Goal: Task Accomplishment & Management: Complete application form

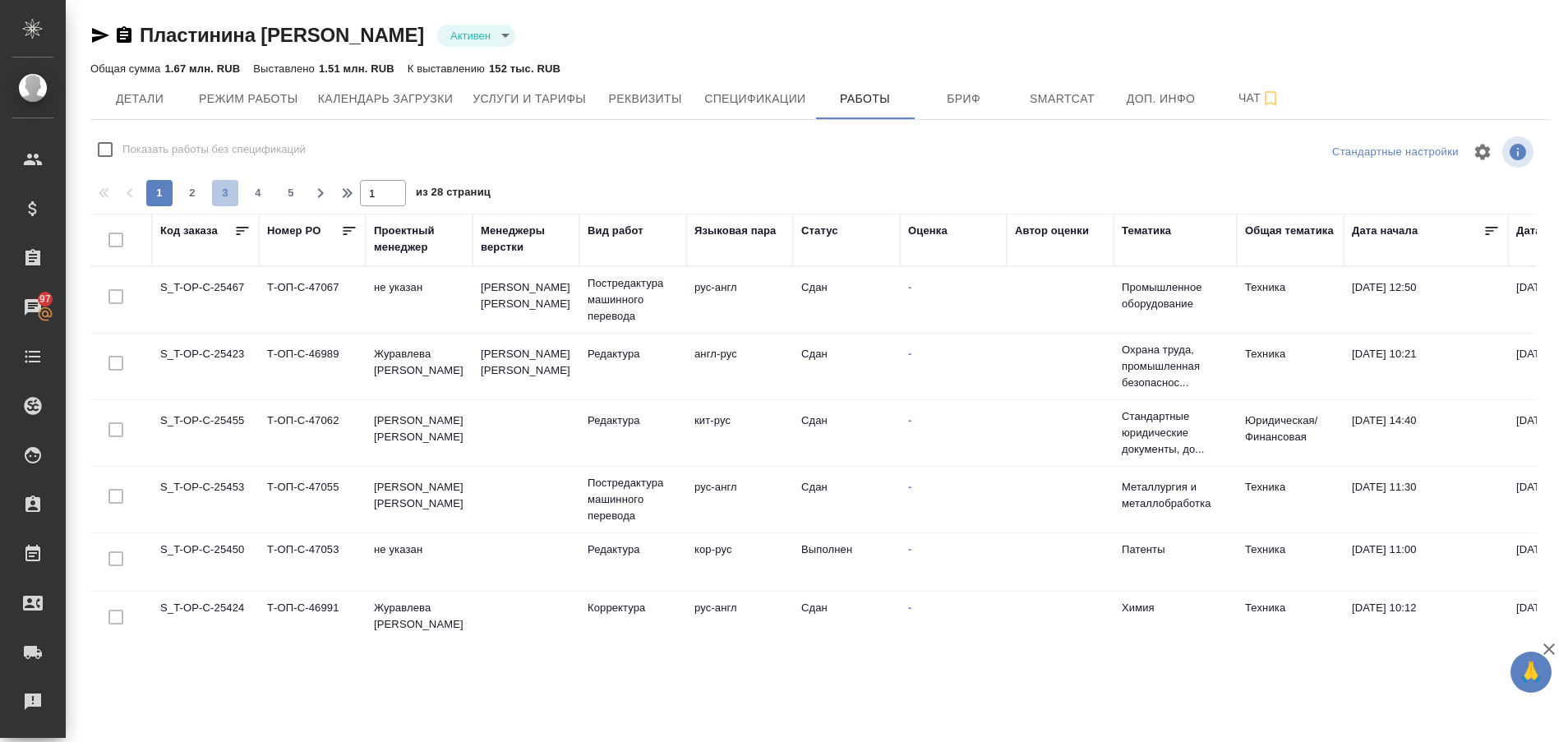
click at [234, 195] on span "3" at bounding box center [225, 193] width 27 height 16
type input "3"
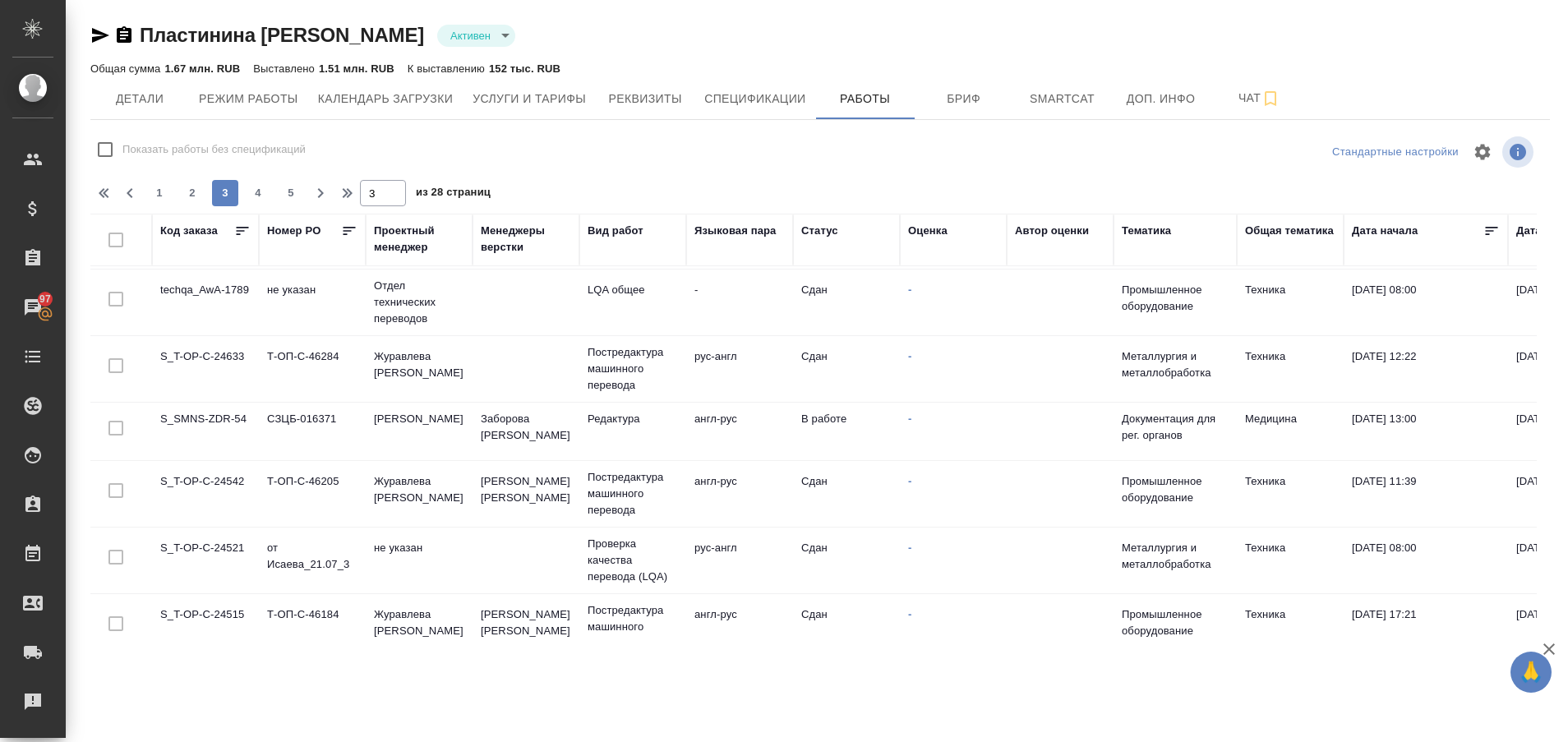
scroll to position [963, 0]
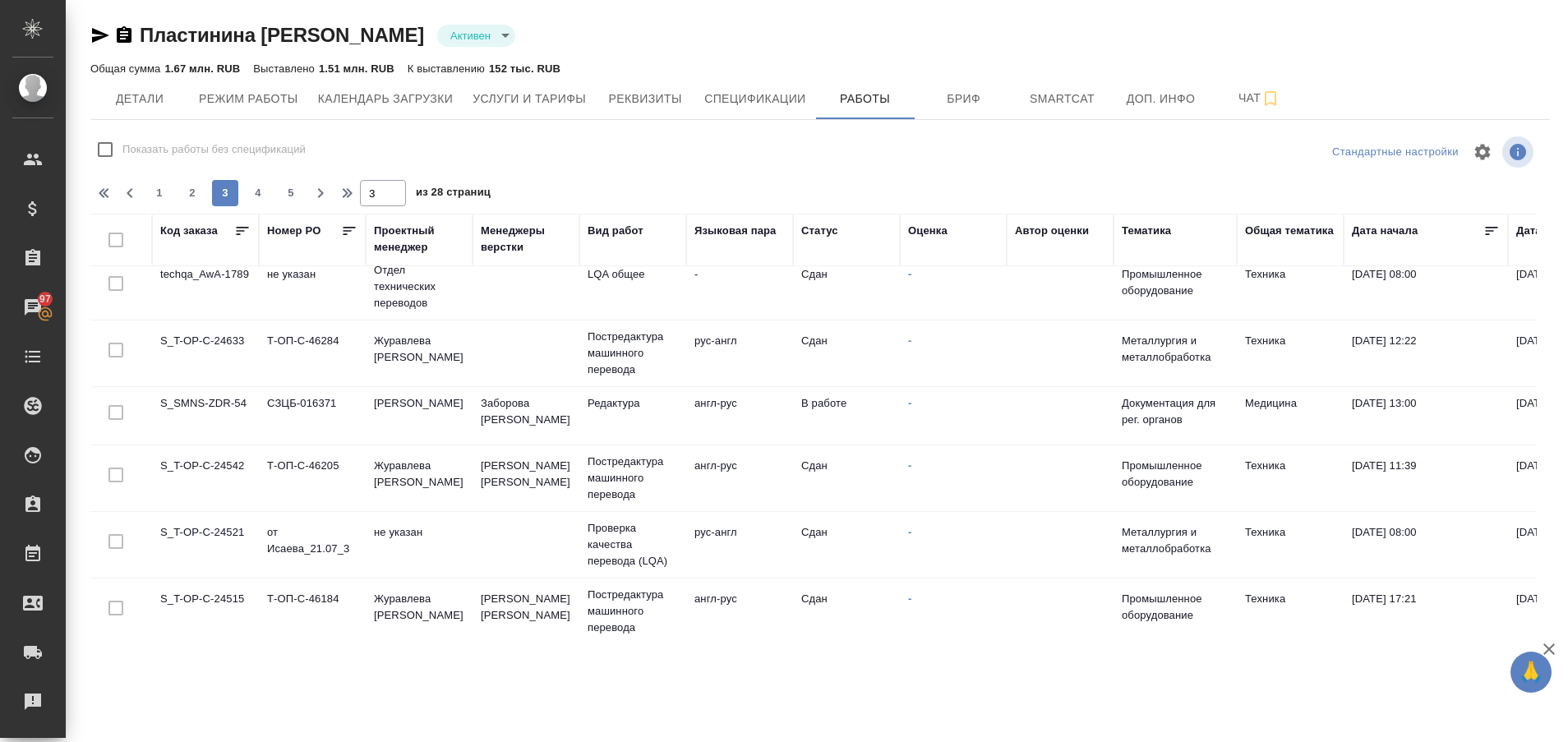
click at [216, 405] on td "S_SMNS-ZDR-54" at bounding box center [205, 415] width 107 height 57
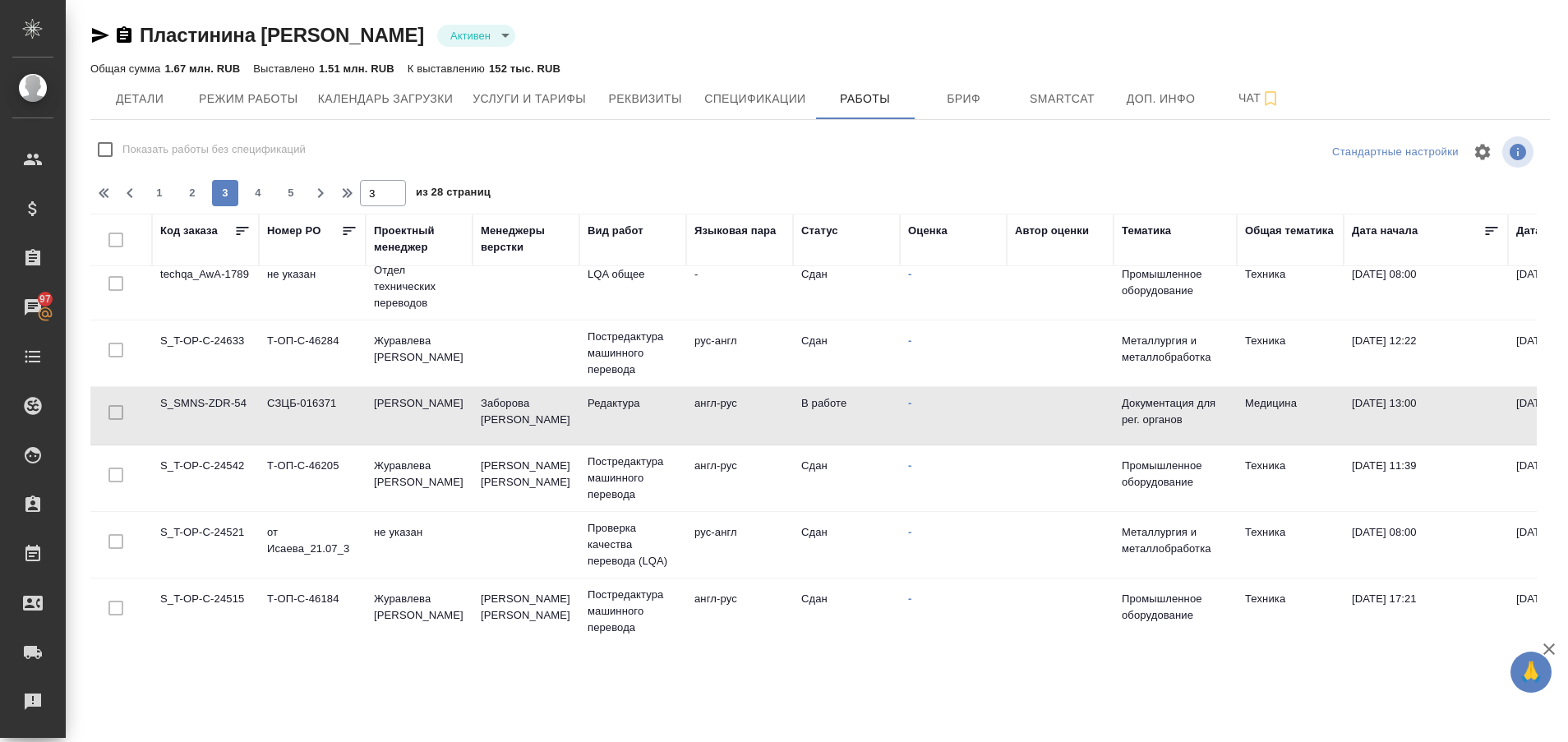
click at [216, 405] on td "S_SMNS-ZDR-54" at bounding box center [205, 415] width 107 height 57
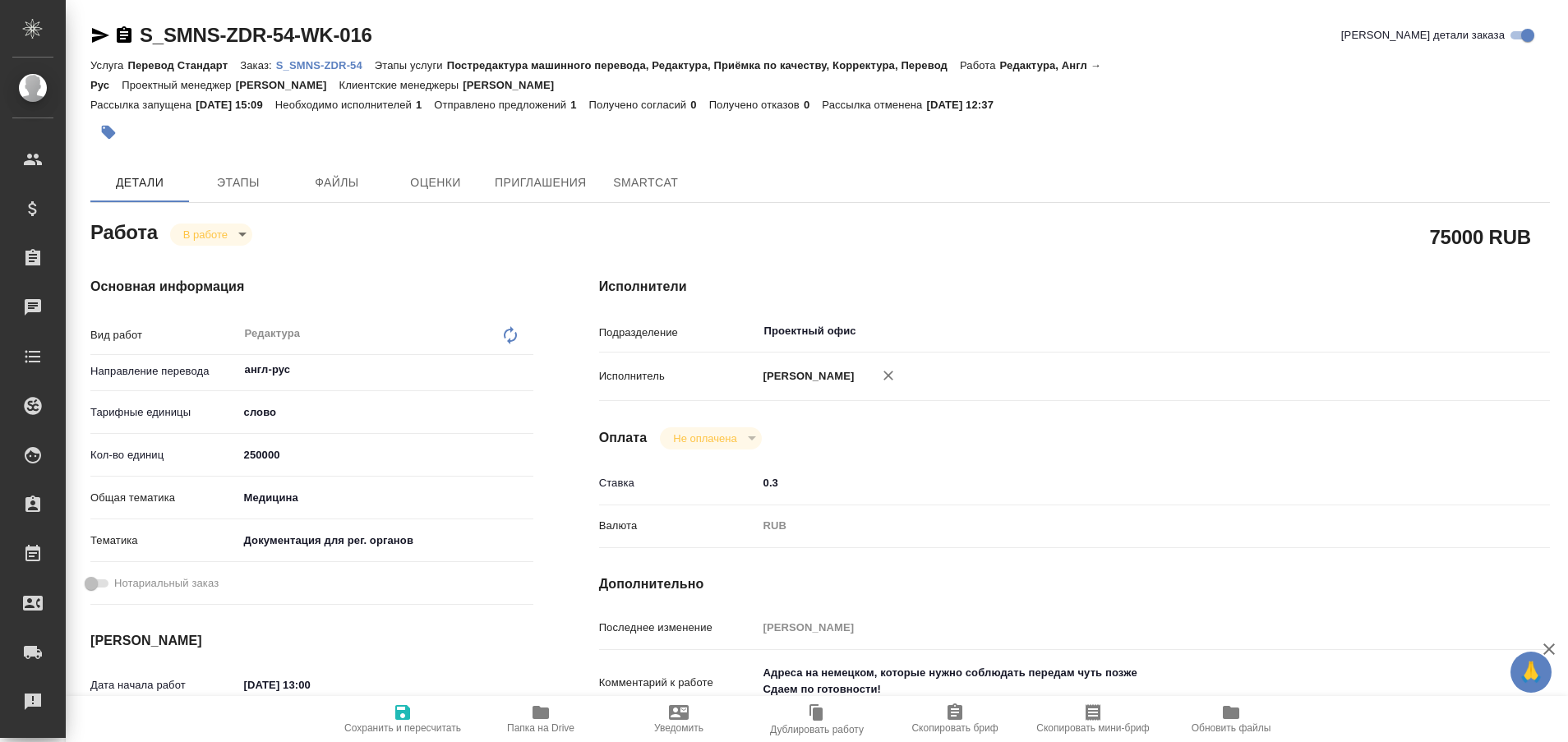
type textarea "x"
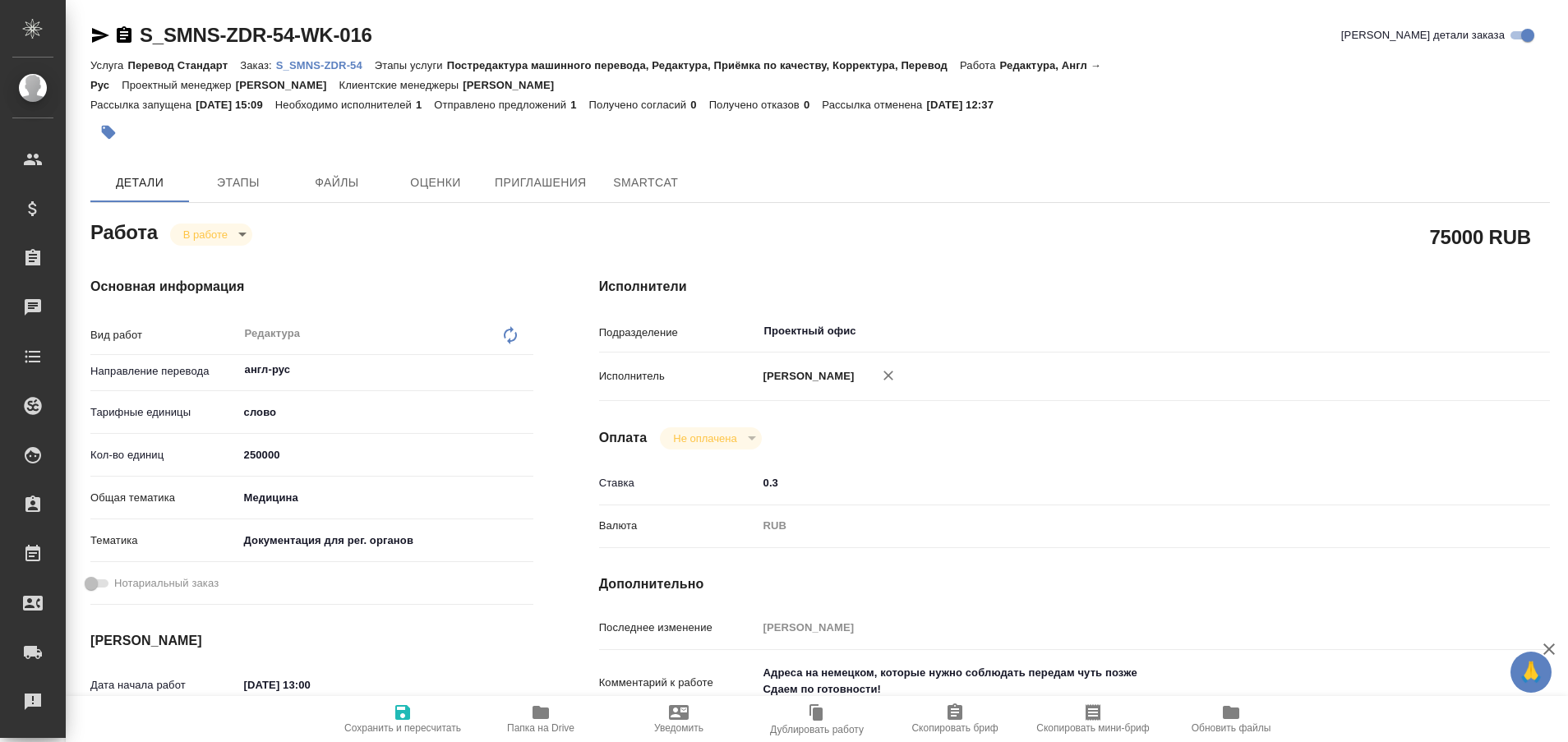
type textarea "x"
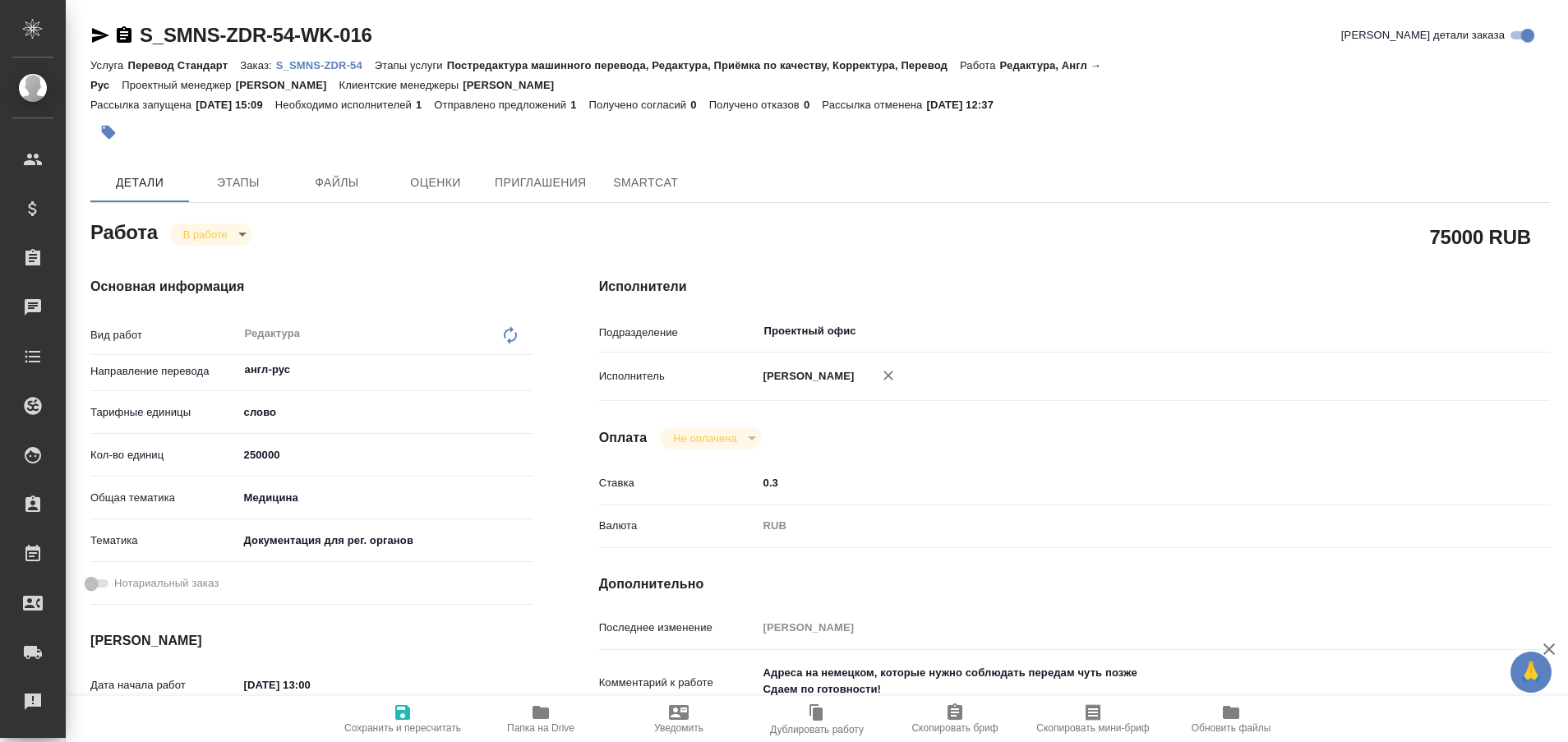
click at [338, 62] on p "S_SMNS-ZDR-54" at bounding box center [325, 65] width 98 height 12
type textarea "x"
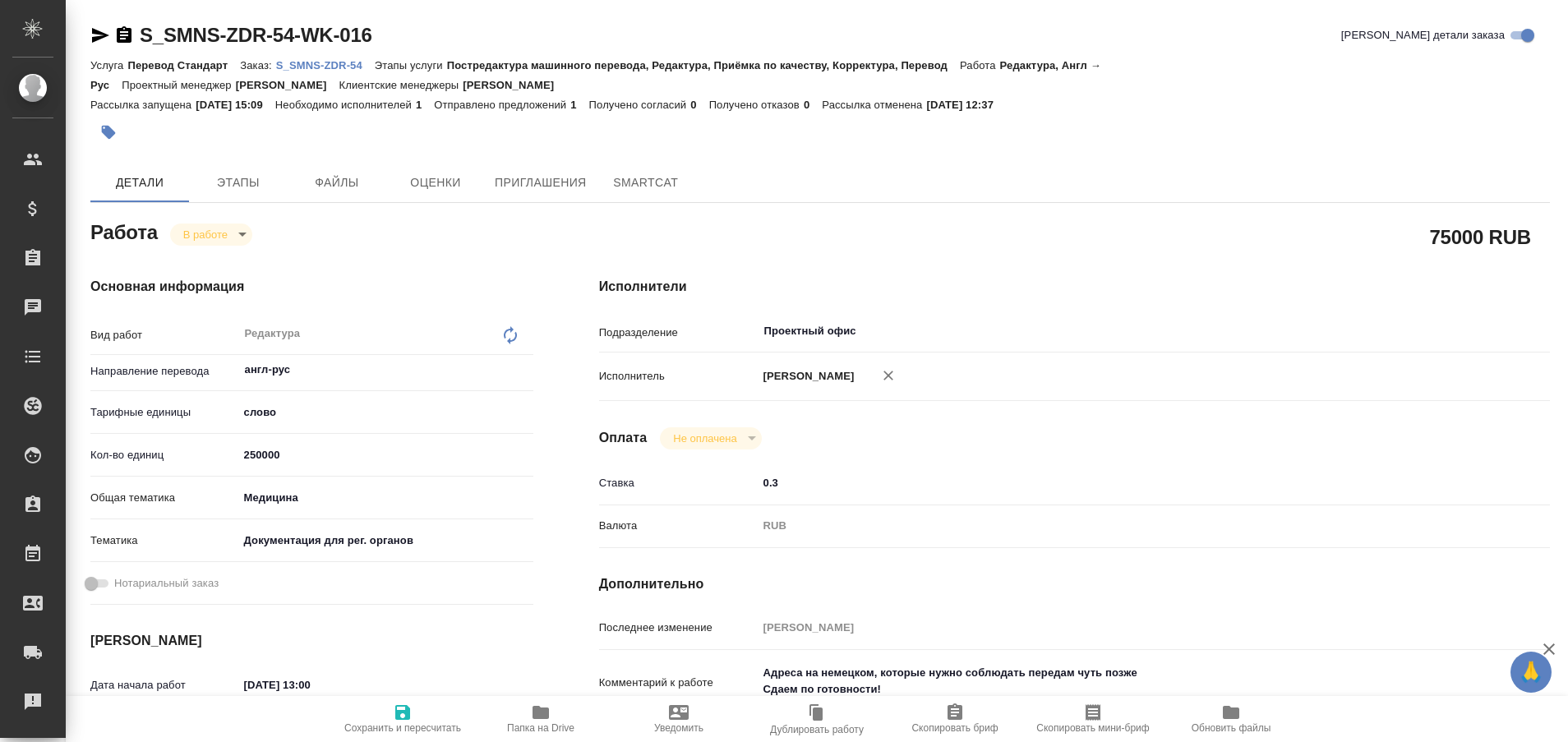
type textarea "x"
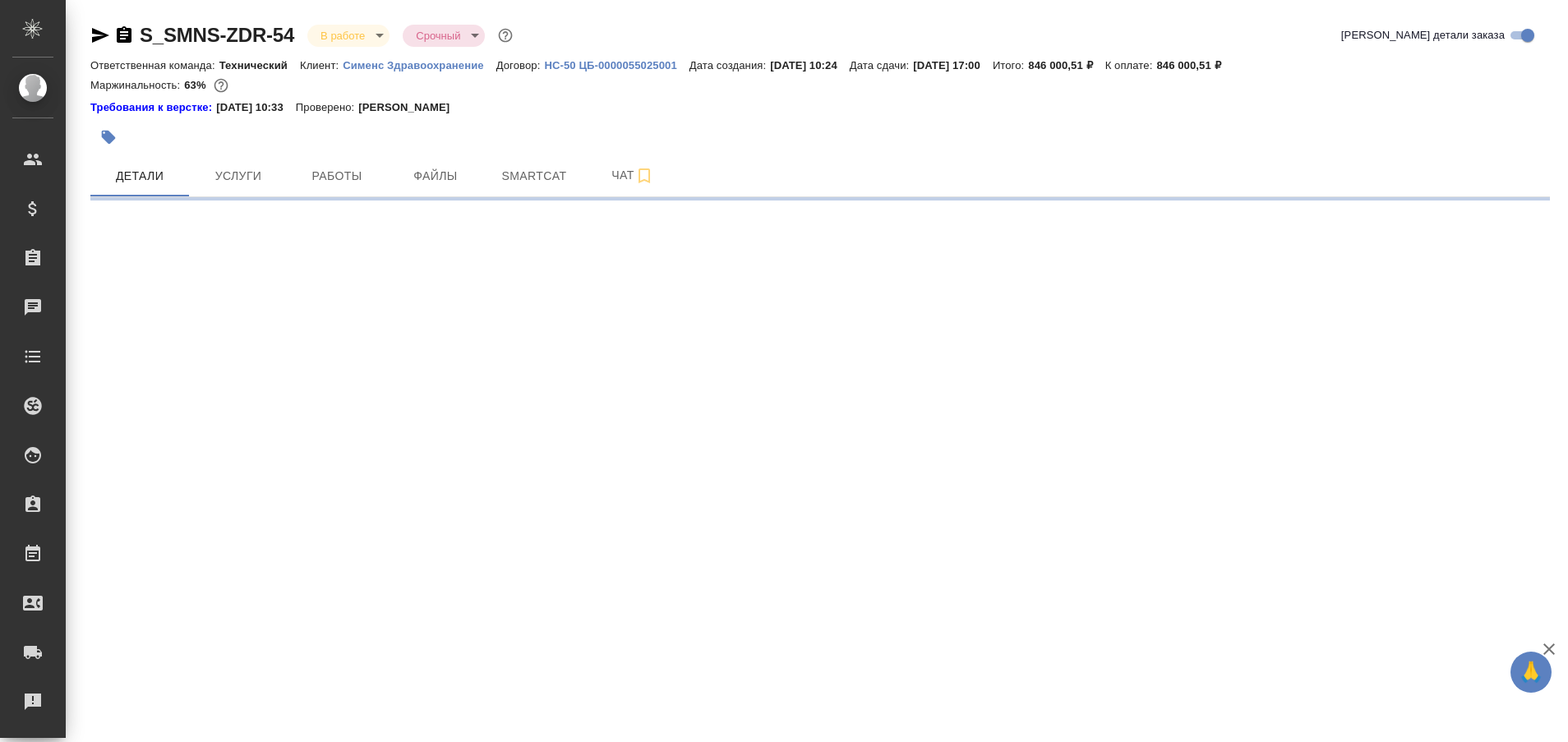
select select "RU"
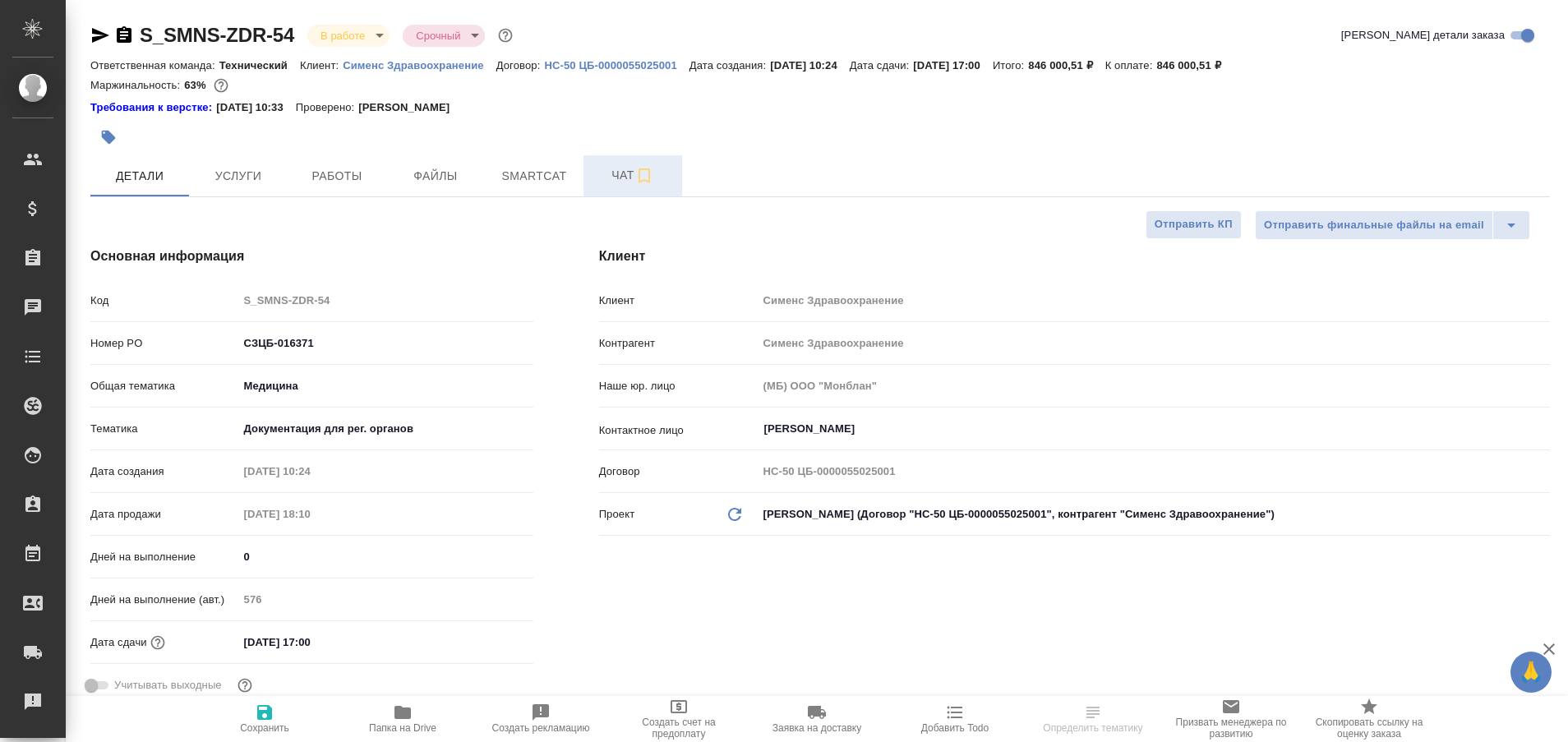
type textarea "x"
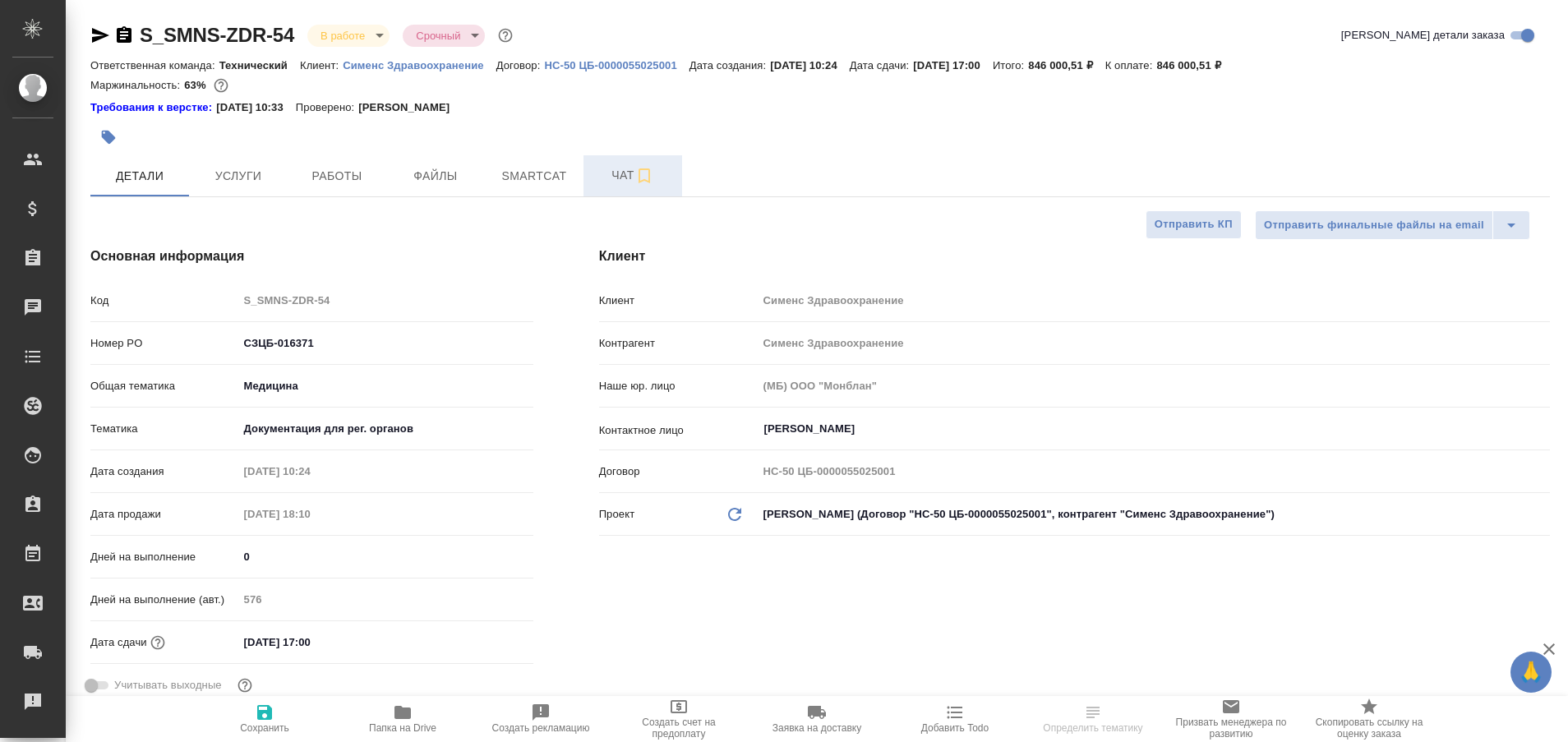
type textarea "x"
type input "[PERSON_NAME]"
type input "Павлова Антонина a.pavlova"
click at [611, 175] on span "Чат" at bounding box center [633, 175] width 79 height 21
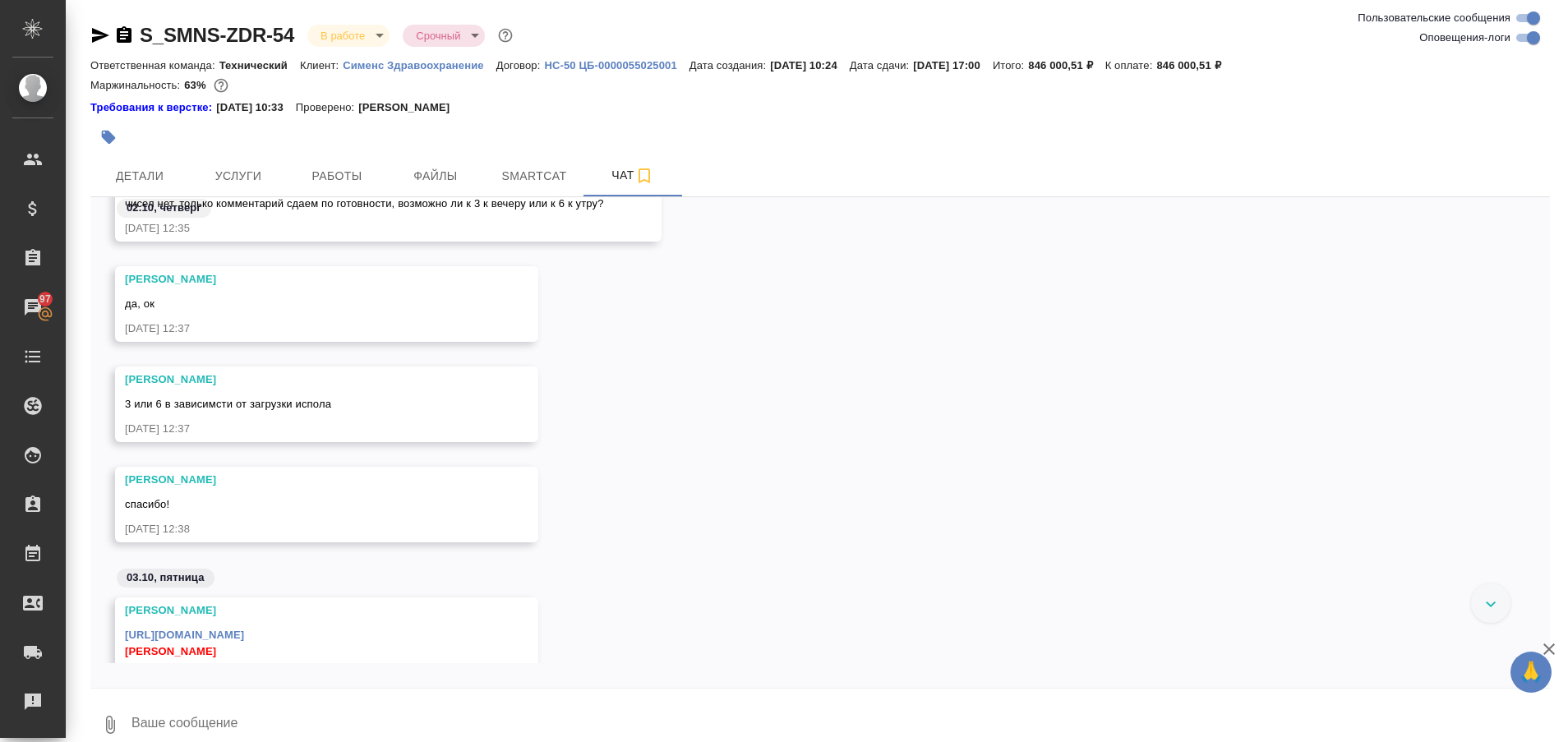
scroll to position [224810, 0]
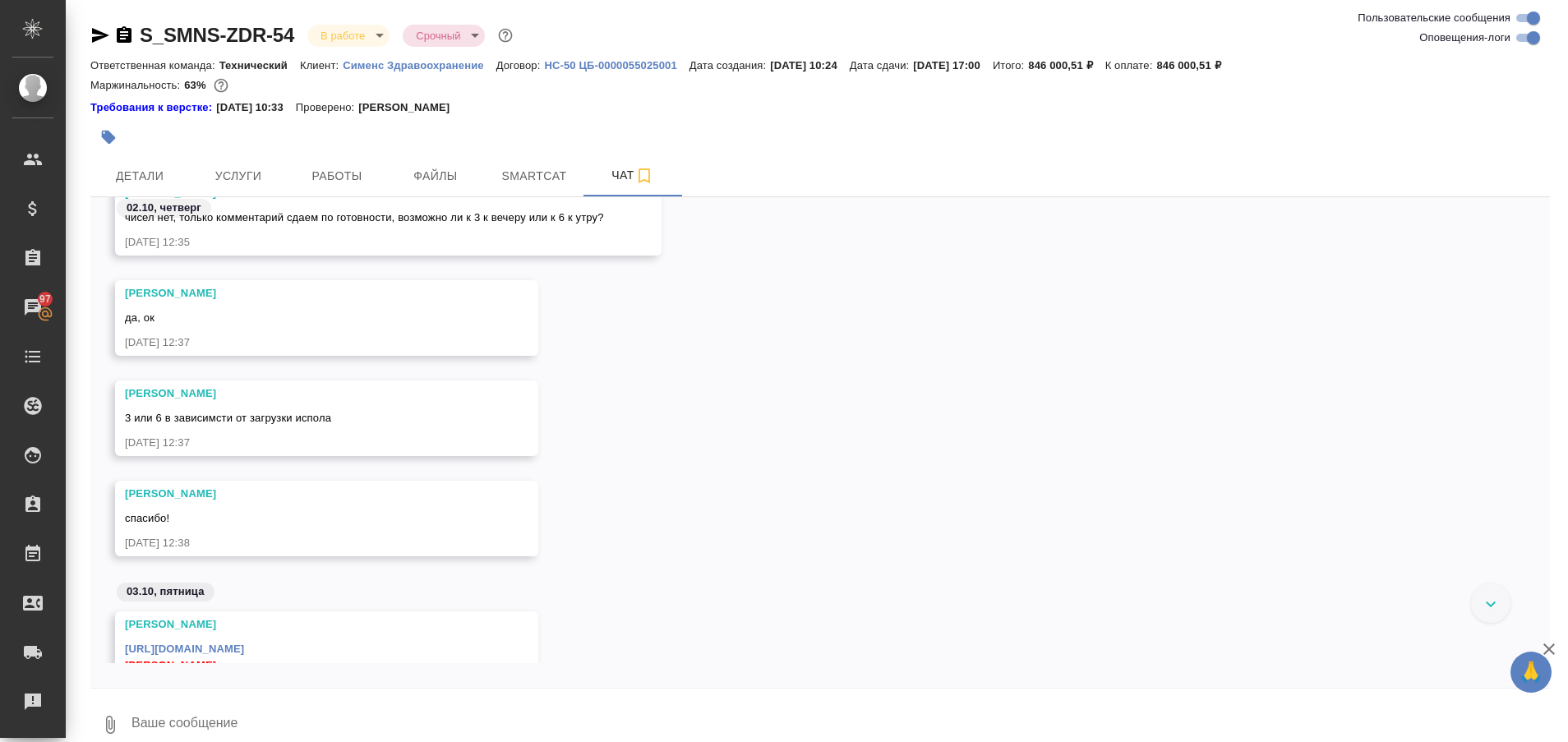
click at [1498, 591] on div at bounding box center [1491, 603] width 39 height 39
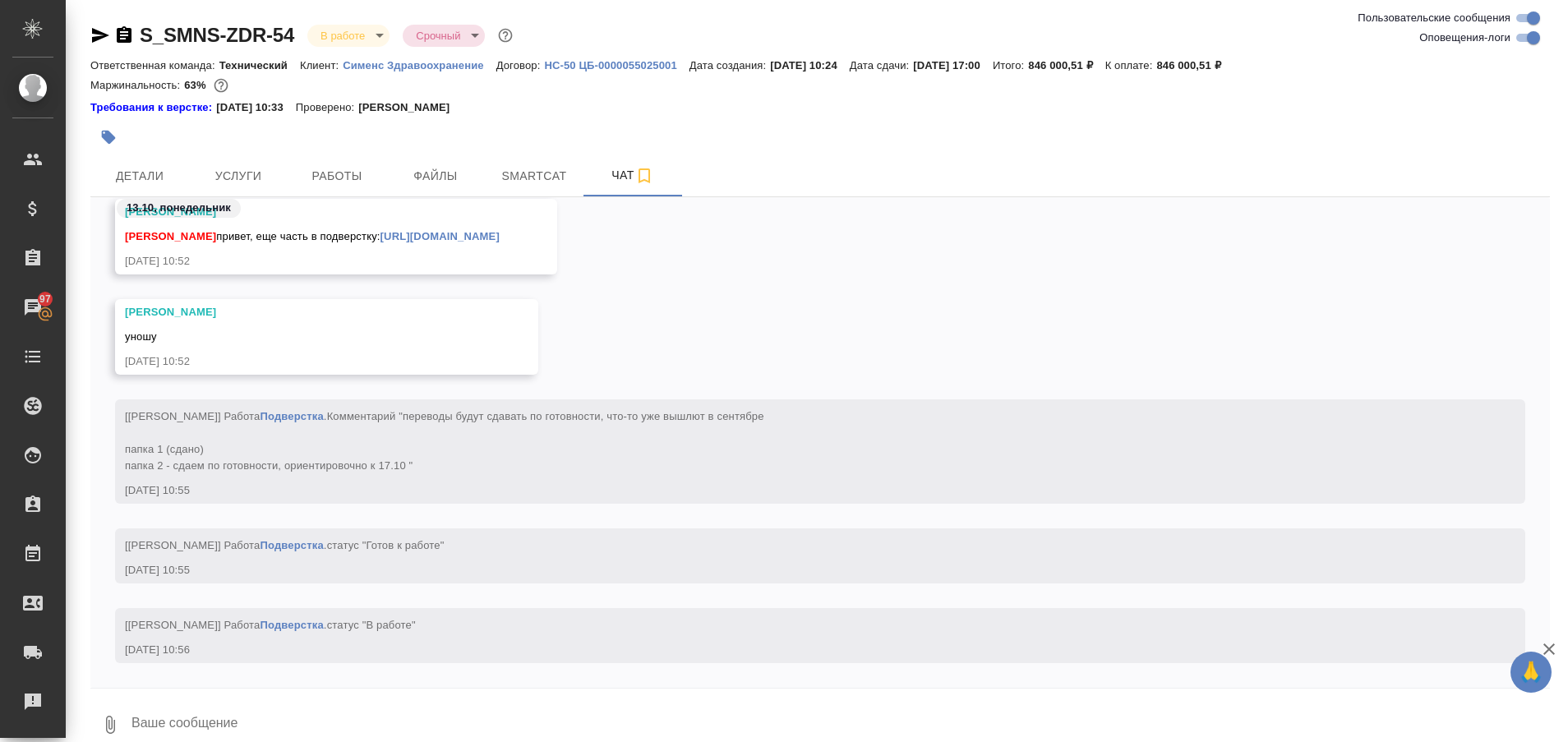
scroll to position [225926, 0]
